Goal: Information Seeking & Learning: Learn about a topic

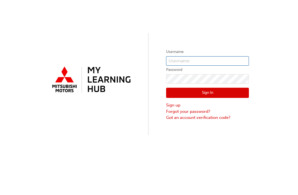
click at [186, 61] on input "text" at bounding box center [207, 60] width 83 height 9
click at [207, 93] on button "Sign In" at bounding box center [207, 93] width 83 height 10
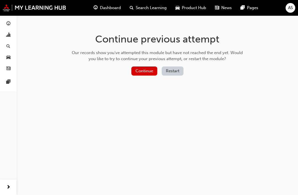
click at [150, 70] on button "Continue" at bounding box center [144, 70] width 26 height 9
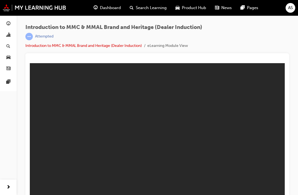
click at [107, 10] on span "Dashboard" at bounding box center [110, 8] width 21 height 6
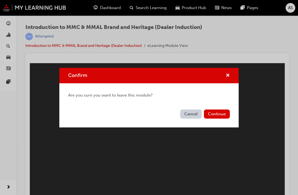
click at [229, 77] on span "cross-icon" at bounding box center [228, 75] width 4 height 5
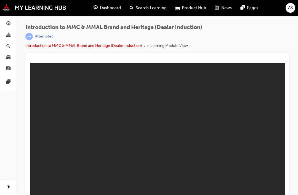
click at [151, 8] on span "Search Learning" at bounding box center [151, 8] width 31 height 6
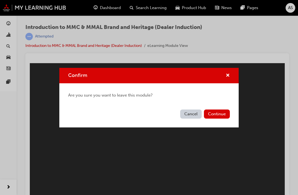
click at [190, 115] on button "Cancel" at bounding box center [191, 113] width 22 height 9
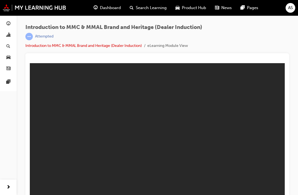
click at [112, 5] on span "Dashboard" at bounding box center [110, 8] width 21 height 6
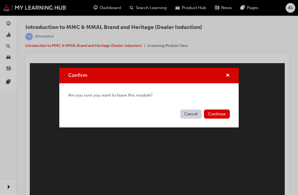
click at [226, 78] on span "cross-icon" at bounding box center [228, 75] width 4 height 5
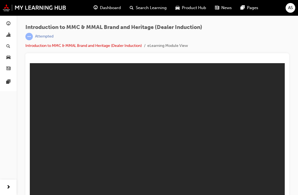
click at [196, 7] on span "Product Hub" at bounding box center [194, 8] width 24 height 6
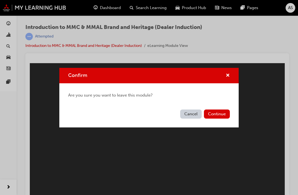
click at [227, 76] on span "cross-icon" at bounding box center [228, 75] width 4 height 5
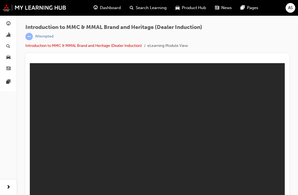
scroll to position [7, 0]
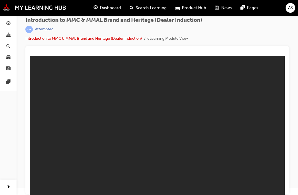
click at [47, 39] on link "Introduction to MMC & MMAL Brand and Heritage (Dealer Induction)" at bounding box center [83, 38] width 116 height 5
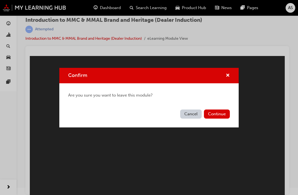
click at [223, 114] on button "Continue" at bounding box center [217, 113] width 26 height 9
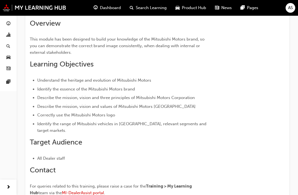
scroll to position [140, 0]
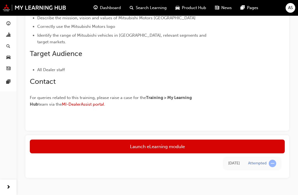
click at [183, 144] on link "Launch eLearning module" at bounding box center [157, 147] width 255 height 14
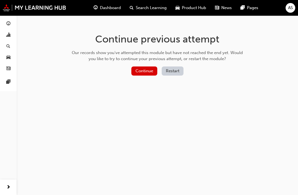
click at [148, 68] on button "Continue" at bounding box center [144, 70] width 26 height 9
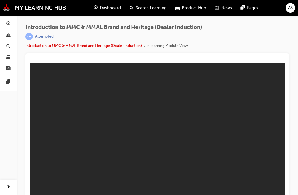
scroll to position [7, 0]
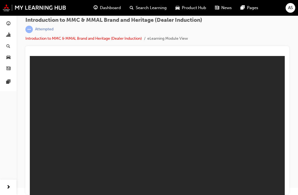
click at [153, 10] on span "Search Learning" at bounding box center [151, 8] width 31 height 6
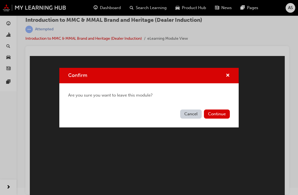
click at [222, 114] on button "Continue" at bounding box center [217, 113] width 26 height 9
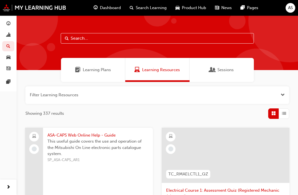
click at [106, 9] on span "Dashboard" at bounding box center [110, 8] width 21 height 6
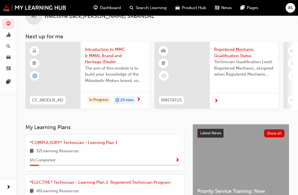
scroll to position [17, 0]
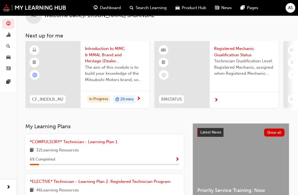
click at [95, 143] on link "*COMPULSORY* Technician - Learning Plan 1" at bounding box center [75, 142] width 90 height 6
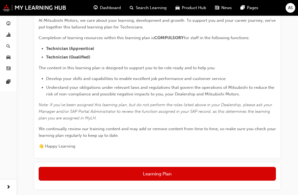
scroll to position [135, 0]
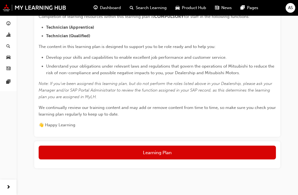
click at [196, 153] on button "Learning Plan" at bounding box center [157, 153] width 237 height 14
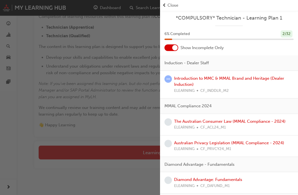
click at [173, 47] on div at bounding box center [175, 48] width 6 height 6
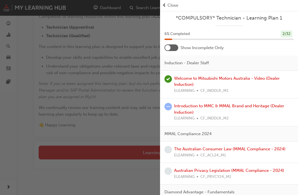
click at [5, 180] on div "button" at bounding box center [80, 97] width 160 height 195
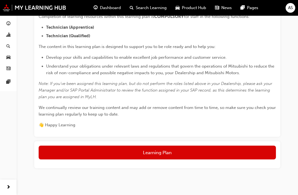
click at [4, 181] on div "Dashboard Analytics Search Learning Product Hub News Pages Pages" at bounding box center [8, 90] width 17 height 181
click at [203, 154] on button "Learning Plan" at bounding box center [157, 153] width 237 height 14
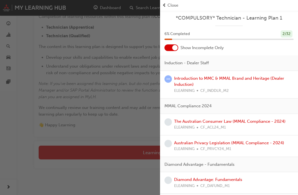
scroll to position [0, 0]
click at [237, 83] on div "Introduction to MMC & MMAL Brand and Heritage (Dealer Induction) ELEARNING CF_I…" at bounding box center [233, 84] width 119 height 19
click at [189, 86] on link "Introduction to MMC & MMAL Brand and Heritage (Dealer Induction)" at bounding box center [229, 81] width 110 height 11
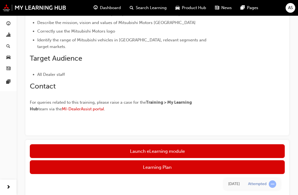
click at [203, 148] on link "Launch eLearning module" at bounding box center [157, 151] width 255 height 14
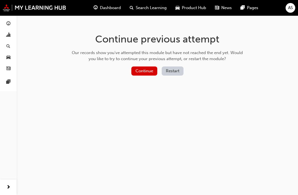
click at [144, 73] on button "Continue" at bounding box center [144, 70] width 26 height 9
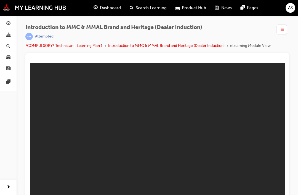
scroll to position [14, 0]
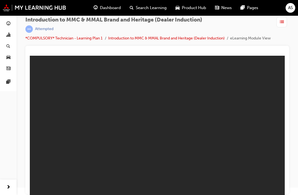
click at [50, 36] on link "*COMPULSORY* Technician - Learning Plan 1" at bounding box center [63, 38] width 77 height 5
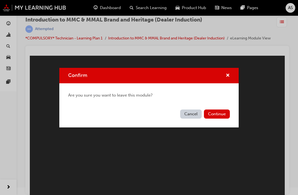
click at [219, 116] on button "Continue" at bounding box center [217, 113] width 26 height 9
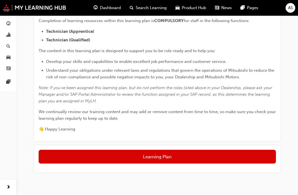
scroll to position [135, 0]
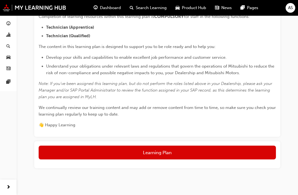
click at [218, 153] on button "Learning Plan" at bounding box center [157, 153] width 237 height 14
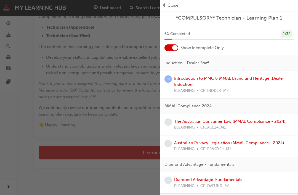
click at [171, 50] on div at bounding box center [171, 47] width 14 height 7
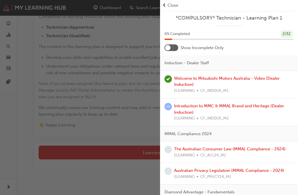
click at [231, 113] on div "Introduction to MMC & MMAL Brand and Heritage (Dealer Induction) ELEARNING CF_I…" at bounding box center [233, 112] width 119 height 19
click at [210, 107] on link "Introduction to MMC & MMAL Brand and Heritage (Dealer Induction)" at bounding box center [229, 108] width 110 height 11
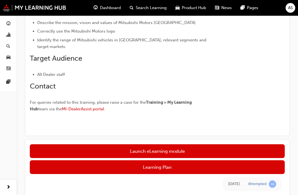
click at [70, 146] on link "Launch eLearning module" at bounding box center [157, 151] width 255 height 14
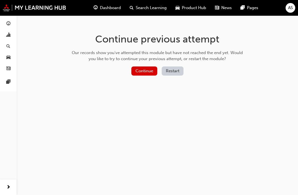
click at [144, 68] on button "Continue" at bounding box center [144, 70] width 26 height 9
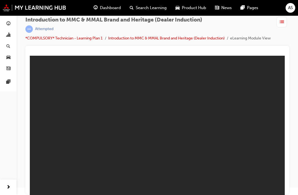
scroll to position [14, 0]
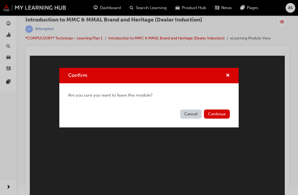
click at [221, 116] on button "Continue" at bounding box center [217, 113] width 26 height 9
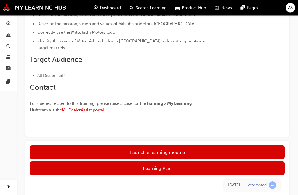
scroll to position [156, 0]
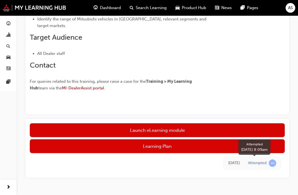
click at [212, 145] on button "Learning Plan" at bounding box center [157, 146] width 255 height 14
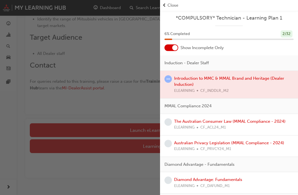
click at [176, 46] on div at bounding box center [175, 48] width 6 height 6
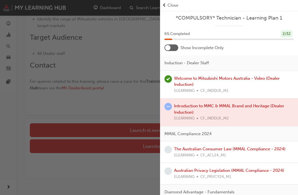
click at [218, 108] on div at bounding box center [229, 112] width 138 height 28
click at [274, 106] on div at bounding box center [229, 112] width 138 height 28
click at [251, 111] on div at bounding box center [229, 112] width 138 height 28
click at [189, 109] on div at bounding box center [229, 112] width 138 height 28
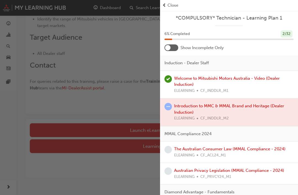
click at [209, 111] on div at bounding box center [229, 112] width 138 height 28
click at [262, 106] on div at bounding box center [229, 112] width 138 height 28
click at [169, 5] on span "Close" at bounding box center [172, 5] width 11 height 6
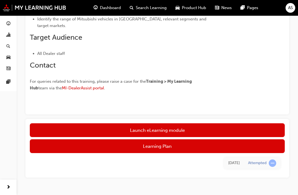
click at [186, 129] on link "Launch eLearning module" at bounding box center [157, 130] width 255 height 14
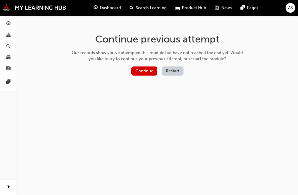
click at [177, 68] on button "Restart" at bounding box center [173, 70] width 22 height 9
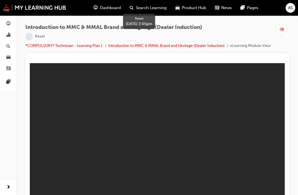
click at [31, 38] on span "learningRecordVerb_NONE-icon" at bounding box center [28, 36] width 7 height 7
click at [38, 47] on link "*COMPULSORY* Technician - Learning Plan 1" at bounding box center [63, 45] width 77 height 5
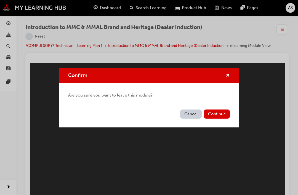
click at [227, 78] on button "Confirm" at bounding box center [228, 75] width 4 height 7
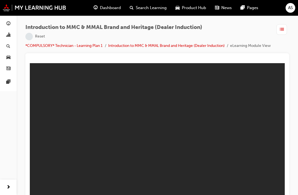
click at [230, 49] on li "eLearning Module View" at bounding box center [250, 46] width 41 height 6
click at [114, 6] on span "Dashboard" at bounding box center [110, 8] width 21 height 6
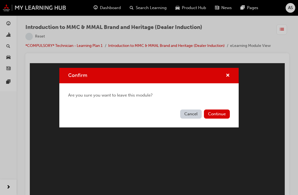
click at [220, 116] on button "Continue" at bounding box center [217, 113] width 26 height 9
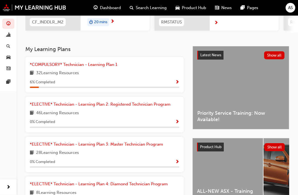
scroll to position [94, 0]
click at [88, 66] on span "*COMPULSORY* Technician - Learning Plan 1" at bounding box center [73, 64] width 87 height 5
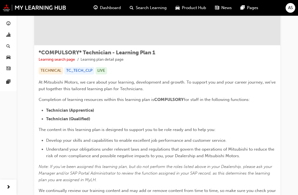
scroll to position [37, 0]
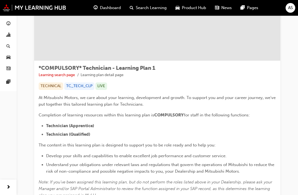
click at [56, 83] on div "TECHNICAL" at bounding box center [51, 85] width 25 height 7
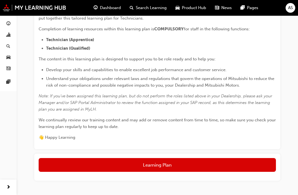
scroll to position [135, 0]
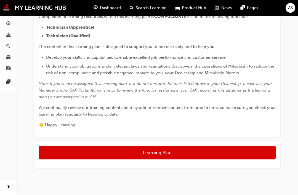
click at [62, 149] on button "Learning Plan" at bounding box center [157, 153] width 237 height 14
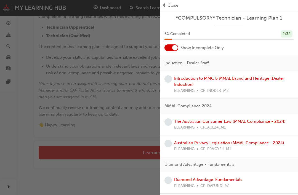
click at [171, 48] on div at bounding box center [171, 47] width 14 height 7
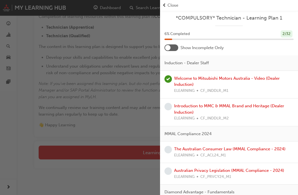
click at [255, 149] on link "The Australian Consumer Law (MMAL Compliance - 2024)" at bounding box center [229, 148] width 111 height 5
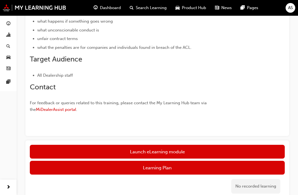
scroll to position [217, 0]
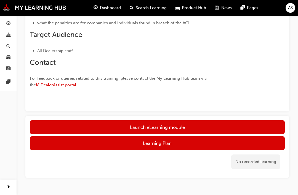
click at [187, 127] on link "Launch eLearning module" at bounding box center [157, 127] width 255 height 14
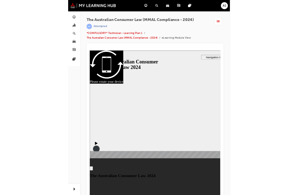
scroll to position [7, 0]
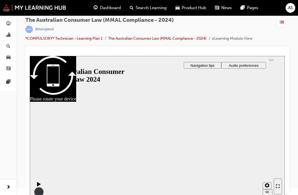
click at [111, 9] on span "Dashboard" at bounding box center [110, 8] width 21 height 6
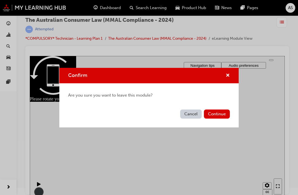
click at [229, 76] on span "cross-icon" at bounding box center [228, 75] width 4 height 5
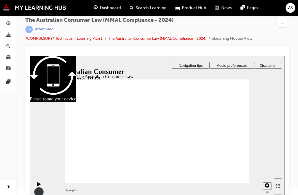
click at [290, 8] on span "AS" at bounding box center [290, 8] width 5 height 6
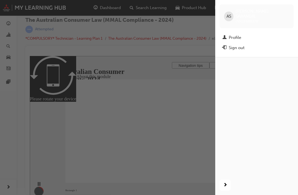
click at [245, 44] on div "Sign out" at bounding box center [256, 47] width 68 height 7
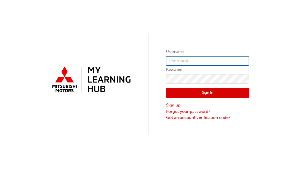
click at [186, 61] on input "text" at bounding box center [207, 60] width 83 height 9
click at [207, 93] on button "Sign In" at bounding box center [207, 93] width 83 height 10
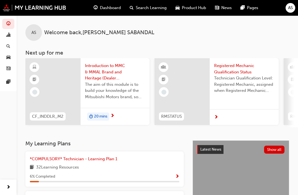
click at [65, 141] on h3 "My Learning Plans" at bounding box center [104, 143] width 158 height 6
click at [66, 159] on span "*COMPULSORY* Technician - Learning Plan 1" at bounding box center [73, 158] width 87 height 5
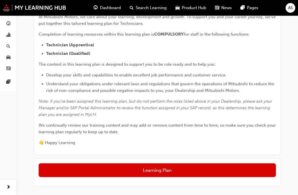
scroll to position [135, 0]
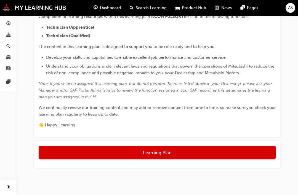
click at [198, 153] on button "Learning Plan" at bounding box center [157, 153] width 237 height 14
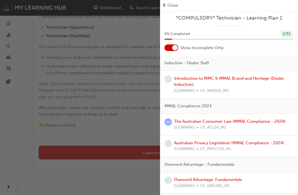
click at [175, 47] on div at bounding box center [175, 48] width 6 height 6
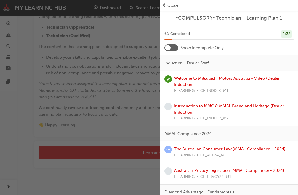
click at [232, 107] on link "Introduction to MMC & MMAL Brand and Heritage (Dealer Induction)" at bounding box center [229, 108] width 110 height 11
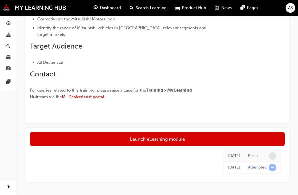
scroll to position [152, 0]
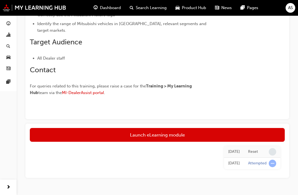
click at [182, 135] on link "Launch eLearning module" at bounding box center [157, 135] width 255 height 14
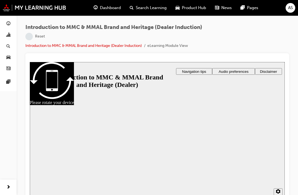
scroll to position [6, 0]
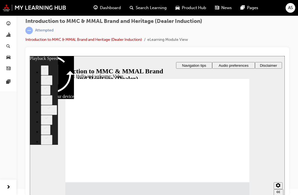
type input "0"
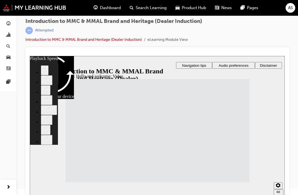
type input "33"
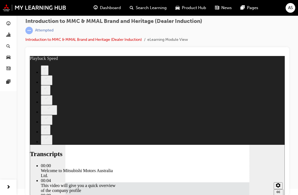
type input "0"
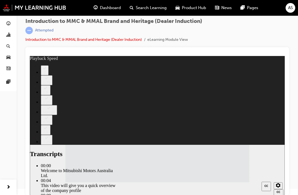
type input "112"
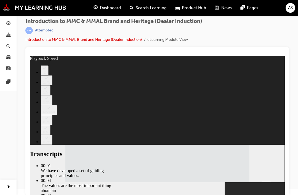
click at [269, 185] on button "Show captions (Ctrl+Alt+C)" at bounding box center [265, 186] width 9 height 9
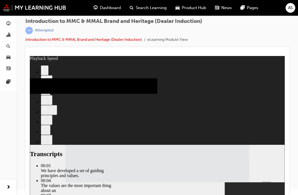
click at [267, 185] on icon "Hide captions (Ctrl+Alt+C)" at bounding box center [266, 186] width 5 height 4
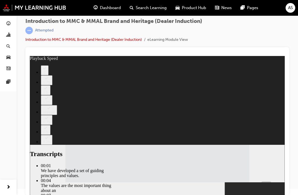
click at [277, 185] on icon "Settings" at bounding box center [278, 185] width 4 height 4
type input "55"
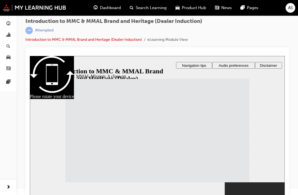
click at [269, 64] on span "Disclaimer" at bounding box center [268, 65] width 17 height 4
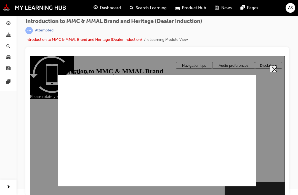
click at [273, 70] on icon "Close" at bounding box center [275, 69] width 6 height 6
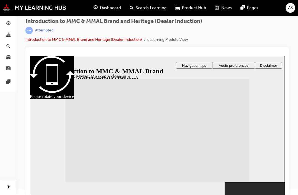
click at [241, 66] on span "Audio preferences" at bounding box center [233, 65] width 30 height 4
click at [39, 65] on icon "Sidebar Toggle" at bounding box center [37, 64] width 8 height 3
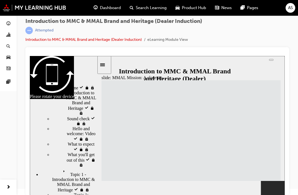
click at [42, 66] on div "Menu" at bounding box center [41, 65] width 7 height 4
click at [105, 66] on div "Sidebar Toggle" at bounding box center [104, 65] width 9 height 4
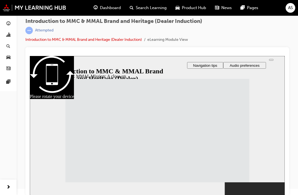
click at [273, 61] on button "top_links" at bounding box center [271, 60] width 4 height 2
click at [152, 7] on span "Search Learning" at bounding box center [151, 8] width 31 height 6
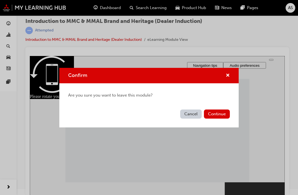
click at [194, 114] on button "Cancel" at bounding box center [191, 113] width 22 height 9
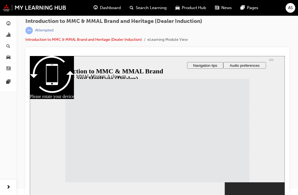
click at [195, 7] on span "Product Hub" at bounding box center [194, 8] width 24 height 6
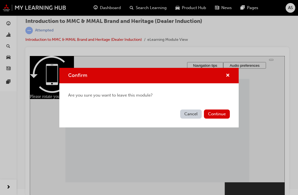
click at [222, 114] on button "Continue" at bounding box center [217, 113] width 26 height 9
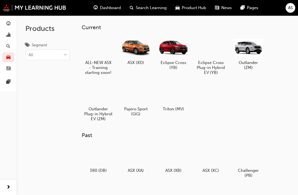
click at [113, 8] on span "Dashboard" at bounding box center [110, 8] width 21 height 6
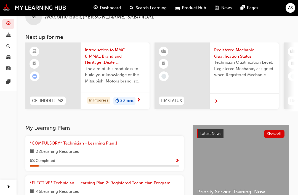
scroll to position [16, 0]
click at [60, 142] on span "*COMPULSORY* Technician - Learning Plan 1" at bounding box center [73, 142] width 87 height 5
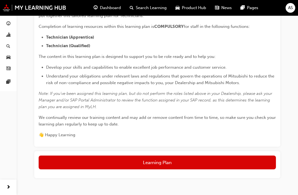
scroll to position [135, 0]
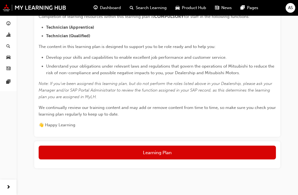
click at [184, 153] on button "Learning Plan" at bounding box center [157, 153] width 237 height 14
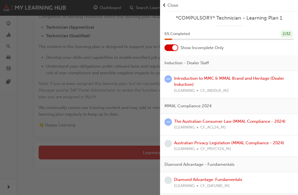
click at [171, 42] on div "6 % Completed 2 / 32" at bounding box center [229, 37] width 138 height 14
click at [173, 50] on div at bounding box center [171, 47] width 14 height 7
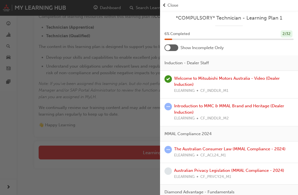
click at [222, 111] on div "Introduction to MMC & MMAL Brand and Heritage (Dealer Induction) ELEARNING CF_I…" at bounding box center [233, 112] width 119 height 19
click at [184, 111] on link "Introduction to MMC & MMAL Brand and Heritage (Dealer Induction)" at bounding box center [229, 108] width 110 height 11
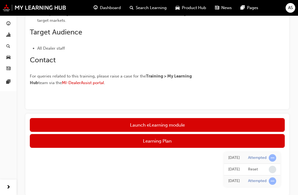
scroll to position [180, 0]
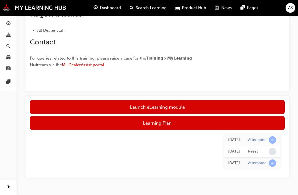
click at [190, 107] on link "Launch eLearning module" at bounding box center [157, 107] width 255 height 14
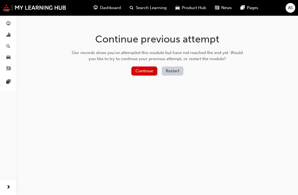
click at [148, 74] on button "Continue" at bounding box center [144, 70] width 26 height 9
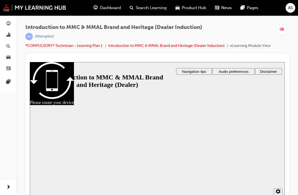
scroll to position [12, 0]
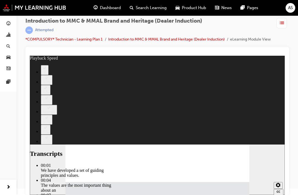
type input "0"
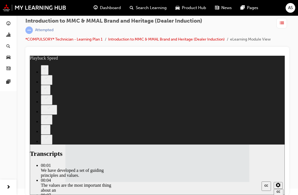
type input "120"
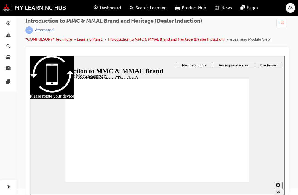
checkbox input "true"
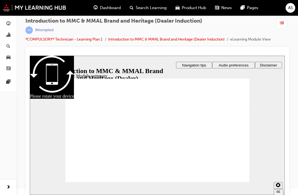
checkbox input "true"
radio input "true"
radio input "false"
radio input "true"
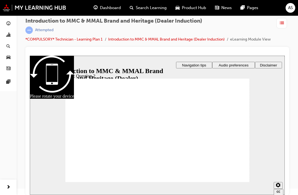
radio input "false"
radio input "true"
radio input "false"
radio input "true"
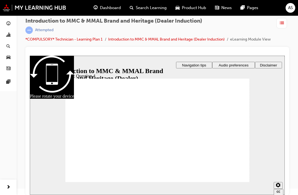
radio input "true"
checkbox input "false"
checkbox input "true"
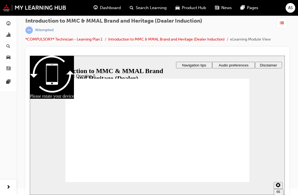
checkbox input "true"
checkbox input "false"
checkbox input "true"
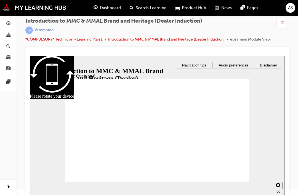
radio input "true"
click at [37, 65] on icon "Sidebar Toggle" at bounding box center [35, 64] width 5 height 3
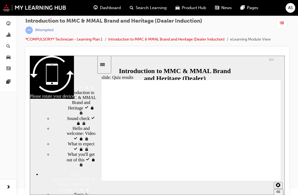
click at [52, 81] on icon "Menu" at bounding box center [56, 85] width 8 height 8
click at [52, 82] on icon "Menu" at bounding box center [56, 85] width 8 height 8
click at [104, 65] on icon "Sidebar Toggle" at bounding box center [104, 64] width 8 height 3
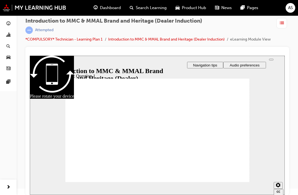
radio input "true"
radio input "false"
radio input "true"
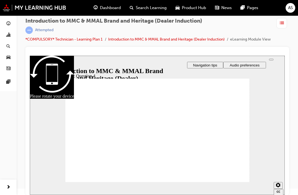
radio input "true"
checkbox input "true"
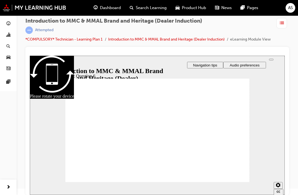
radio input "true"
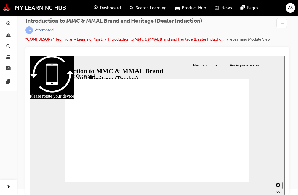
radio input "true"
checkbox input "true"
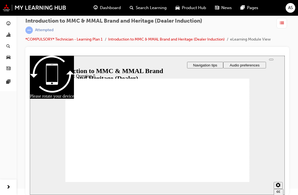
checkbox input "false"
checkbox input "true"
radio input "true"
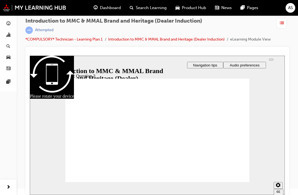
radio input "true"
click at [246, 181] on section "2 1.75 1.5 1.25 Normal 0.75 0.5 0.25" at bounding box center [157, 186] width 255 height 18
checkbox input "true"
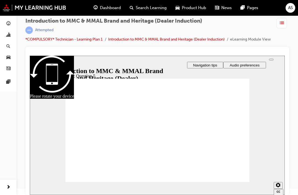
checkbox input "true"
radio input "true"
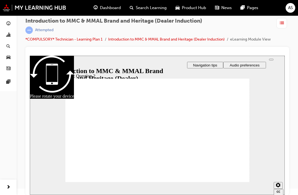
radio input "true"
checkbox input "true"
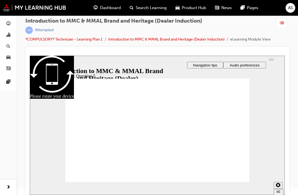
checkbox input "true"
checkbox input "false"
checkbox input "true"
radio input "true"
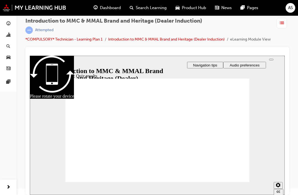
click at [40, 66] on icon "Sidebar Toggle" at bounding box center [37, 64] width 8 height 3
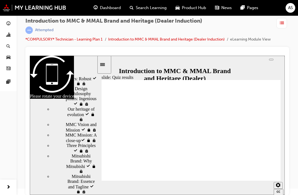
scroll to position [203, 0]
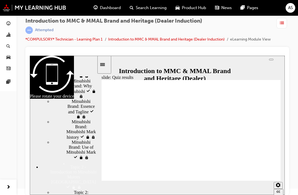
scroll to position [281, 0]
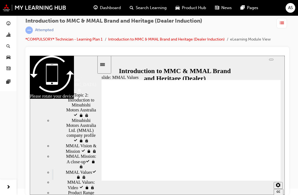
scroll to position [375, 0]
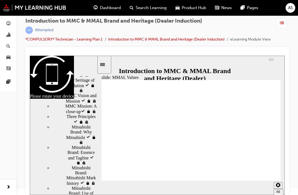
scroll to position [231, 0]
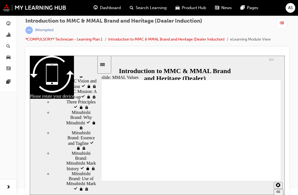
scroll to position [246, 0]
radio input "true"
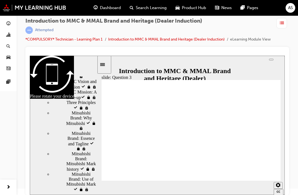
radio input "true"
checkbox input "true"
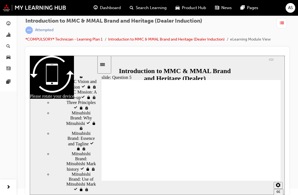
checkbox input "true"
radio input "true"
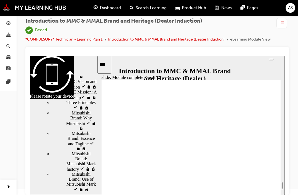
scroll to position [222, 0]
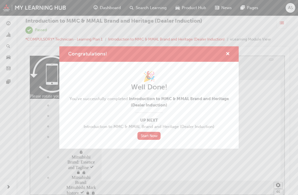
click at [154, 135] on link "Start Now" at bounding box center [148, 136] width 23 height 8
click at [149, 136] on link "Start Now" at bounding box center [148, 136] width 23 height 8
click at [149, 138] on link "Start Now" at bounding box center [148, 136] width 23 height 8
click at [151, 136] on link "Start Now" at bounding box center [148, 136] width 23 height 8
click at [152, 136] on link "Start Now" at bounding box center [148, 136] width 23 height 8
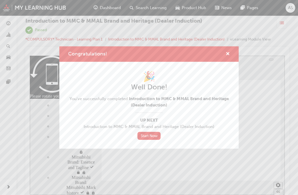
click at [229, 53] on span "cross-icon" at bounding box center [228, 54] width 4 height 5
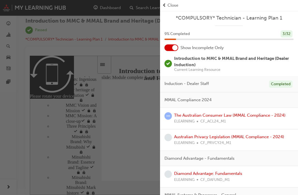
scroll to position [0, 0]
click at [170, 50] on div at bounding box center [171, 47] width 14 height 7
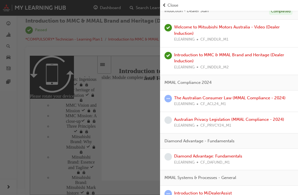
scroll to position [78, 0]
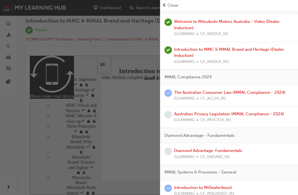
click at [199, 93] on link "The Australian Consumer Law (MMAL Compliance - 2024)" at bounding box center [229, 92] width 111 height 5
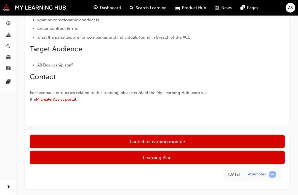
scroll to position [203, 0]
click at [210, 143] on link "Launch eLearning module" at bounding box center [157, 142] width 255 height 14
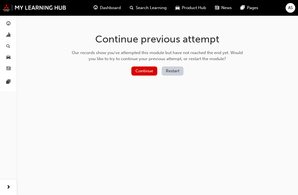
click at [148, 70] on button "Continue" at bounding box center [144, 70] width 26 height 9
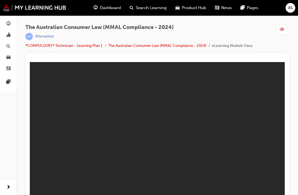
scroll to position [6, 0]
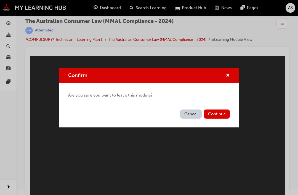
click at [220, 115] on button "Continue" at bounding box center [217, 113] width 26 height 9
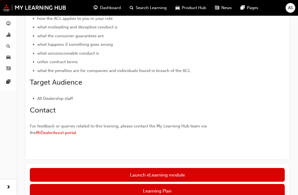
scroll to position [214, 0]
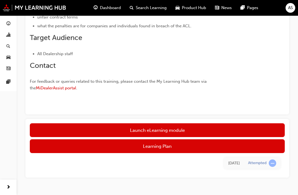
click at [190, 148] on button "Learning Plan" at bounding box center [157, 146] width 255 height 14
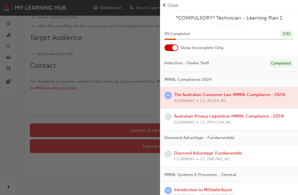
click at [169, 50] on div at bounding box center [171, 47] width 14 height 7
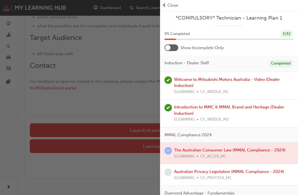
click at [182, 4] on div "Close" at bounding box center [228, 5] width 133 height 6
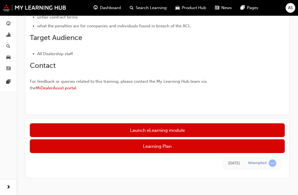
click at [170, 146] on button "Learning Plan" at bounding box center [157, 146] width 255 height 14
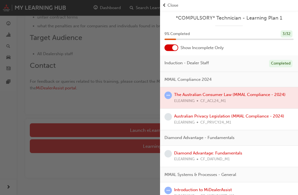
click at [172, 44] on div at bounding box center [171, 47] width 14 height 7
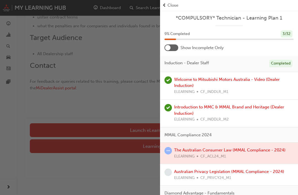
click at [167, 5] on div "Close" at bounding box center [228, 5] width 133 height 6
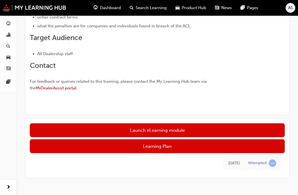
click at [167, 128] on link "Launch eLearning module" at bounding box center [157, 130] width 255 height 14
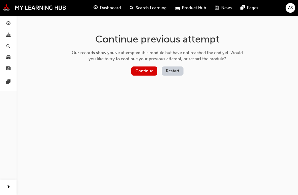
click at [145, 69] on button "Continue" at bounding box center [144, 70] width 26 height 9
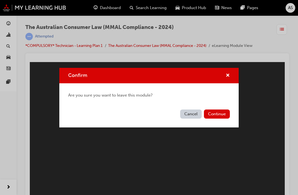
click at [221, 116] on button "Continue" at bounding box center [217, 113] width 26 height 9
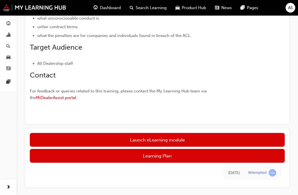
scroll to position [214, 0]
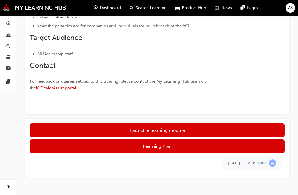
click at [217, 148] on button "Learning Plan" at bounding box center [157, 146] width 255 height 14
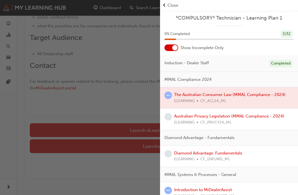
click at [172, 48] on div at bounding box center [171, 47] width 14 height 7
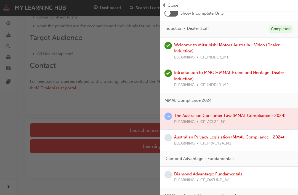
scroll to position [36, 0]
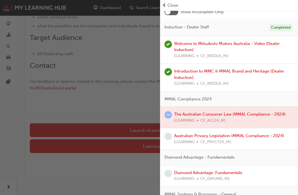
click at [219, 135] on link "Australian Privacy Legislation (MMAL Compliance - 2024)" at bounding box center [229, 135] width 110 height 5
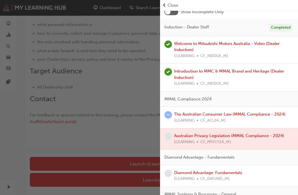
click at [171, 5] on span "Close" at bounding box center [172, 5] width 11 height 6
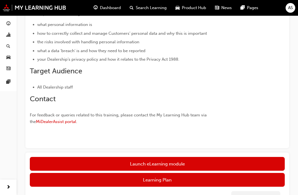
click at [171, 159] on link "Launch eLearning module" at bounding box center [157, 164] width 255 height 14
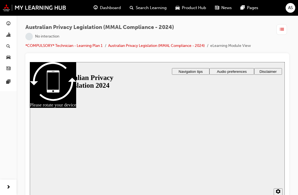
scroll to position [6, 0]
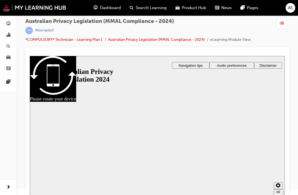
click at [162, 129] on div at bounding box center [157, 125] width 184 height 103
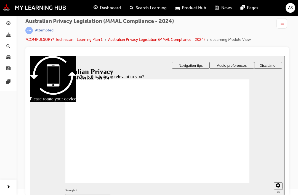
checkbox input "true"
click at [282, 96] on div "slide: Scenario: What can happen on a smaller scale? Rectangle 1 Rectangle 3 Sc…" at bounding box center [157, 125] width 255 height 139
click at [41, 63] on div "Sidebar Toggle" at bounding box center [36, 65] width 9 height 4
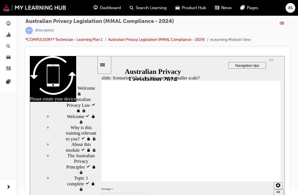
click at [46, 60] on button "Menu" at bounding box center [41, 65] width 12 height 18
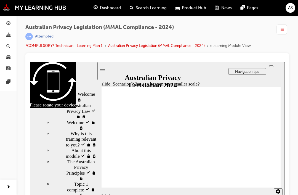
click at [101, 69] on div "Sidebar Toggle" at bounding box center [104, 71] width 9 height 4
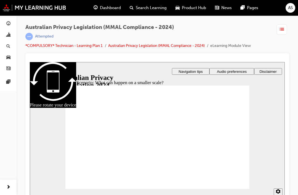
click at [106, 62] on div at bounding box center [157, 62] width 255 height 0
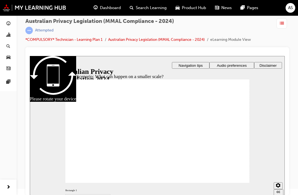
radio input "true"
checkbox input "true"
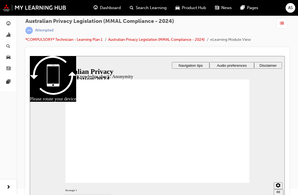
checkbox input "true"
click at [274, 36] on div "Australian Privacy Legislation (MMAL Compliance - 2024) | Attempted *COMPULSORY…" at bounding box center [157, 32] width 264 height 29
click at [282, 38] on div "Australian Privacy Legislation (MMAL Compliance - 2024) | Attempted *COMPULSORY…" at bounding box center [157, 32] width 264 height 29
click at [282, 34] on div "Australian Privacy Legislation (MMAL Compliance - 2024) | Attempted *COMPULSORY…" at bounding box center [157, 32] width 264 height 29
click at [280, 28] on div "button" at bounding box center [281, 23] width 10 height 10
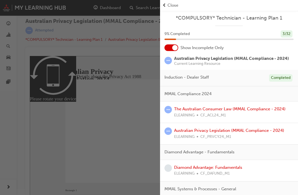
click at [165, 6] on span "prev-icon" at bounding box center [164, 5] width 4 height 6
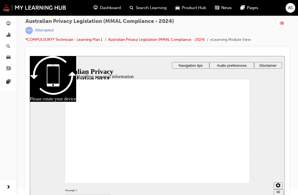
checkbox input "true"
radio input "true"
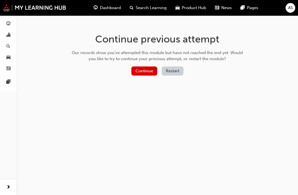
click at [291, 8] on span "AS" at bounding box center [290, 8] width 5 height 6
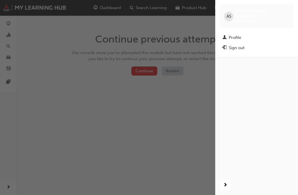
click at [240, 45] on div "Sign out" at bounding box center [237, 48] width 16 height 6
